Goal: Navigation & Orientation: Find specific page/section

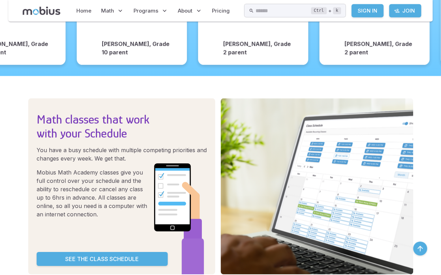
scroll to position [977, 0]
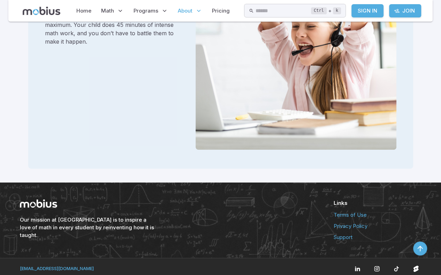
scroll to position [1364, 0]
